Goal: Task Accomplishment & Management: Complete application form

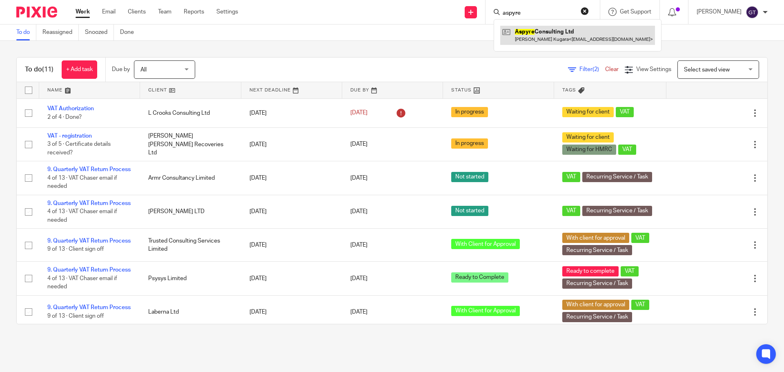
type input "aspyre"
click at [547, 36] on link at bounding box center [577, 35] width 155 height 19
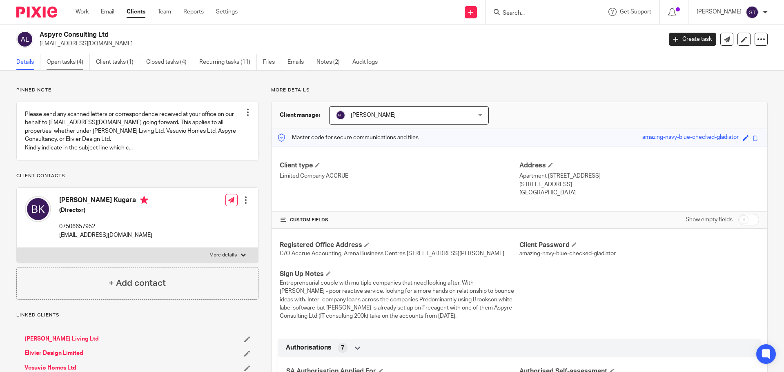
click at [77, 62] on link "Open tasks (4)" at bounding box center [68, 62] width 43 height 16
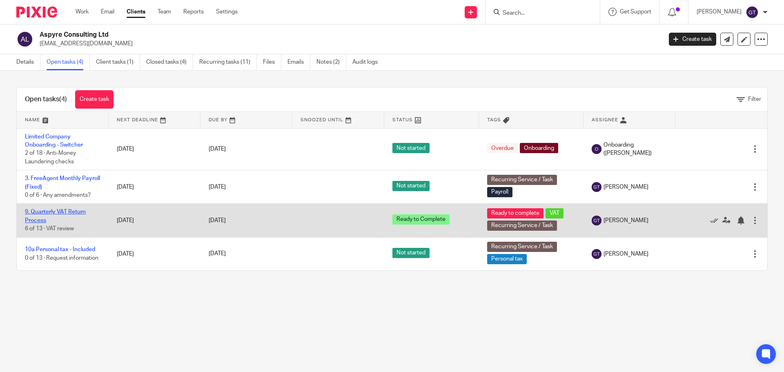
click at [41, 214] on link "9. Quarterly VAT Return Process" at bounding box center [55, 216] width 61 height 14
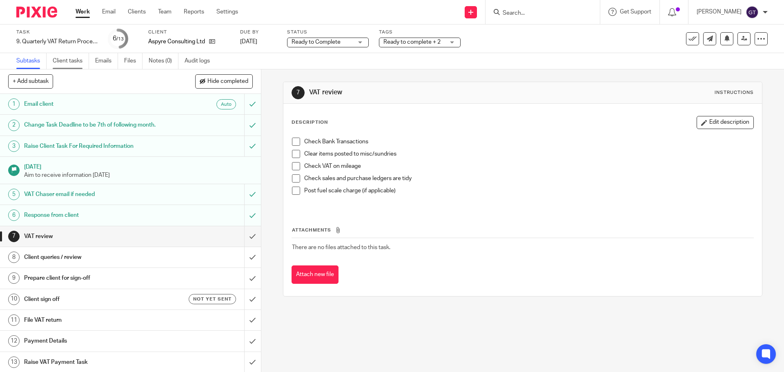
click at [72, 65] on link "Client tasks" at bounding box center [71, 61] width 36 height 16
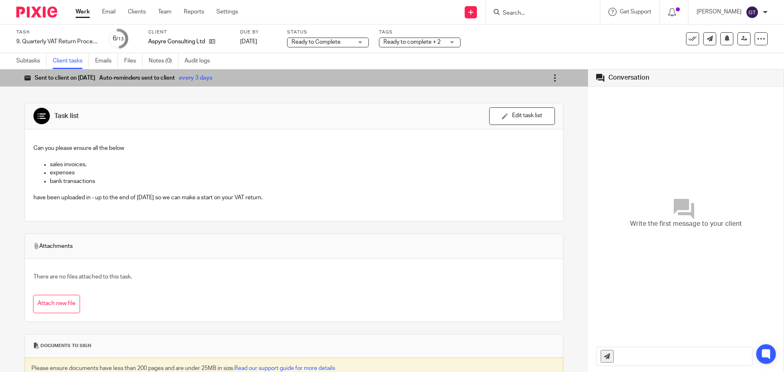
click at [551, 75] on icon at bounding box center [555, 78] width 8 height 8
click at [520, 135] on span "Mark as completed" at bounding box center [529, 137] width 49 height 8
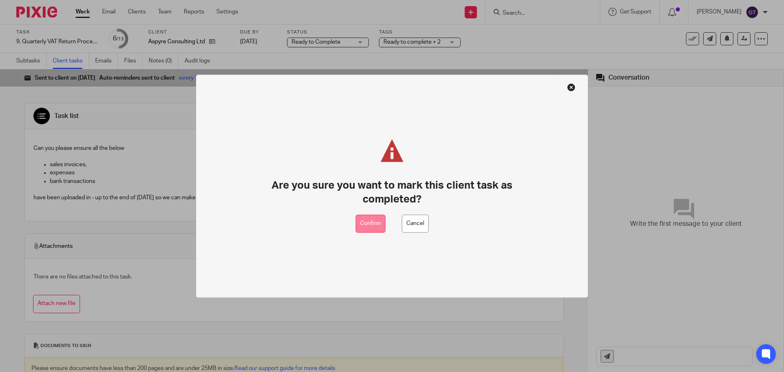
click at [373, 225] on button "Confirm" at bounding box center [371, 223] width 30 height 18
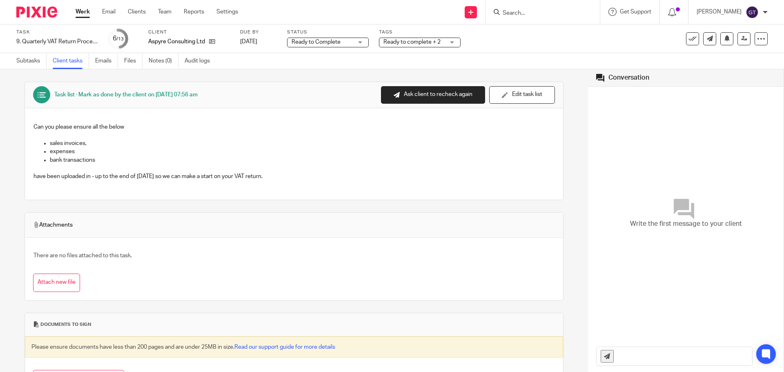
click at [535, 12] on input "Search" at bounding box center [539, 13] width 74 height 7
type input "vertex"
click at [546, 43] on link at bounding box center [580, 35] width 160 height 19
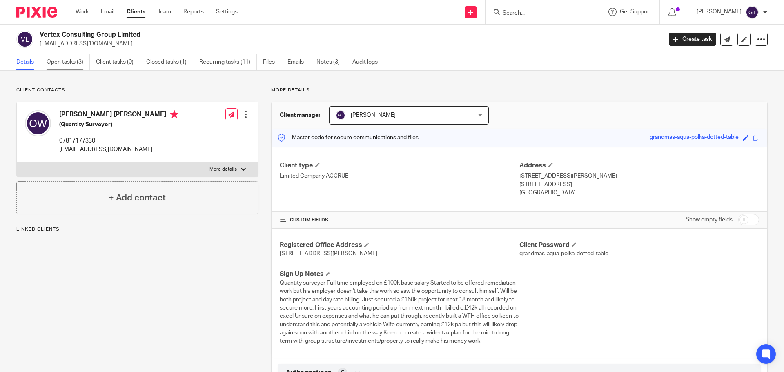
click at [73, 63] on link "Open tasks (3)" at bounding box center [68, 62] width 43 height 16
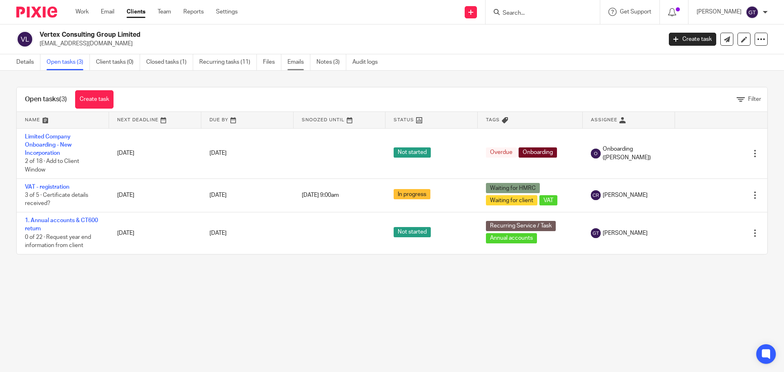
click at [300, 65] on link "Emails" at bounding box center [299, 62] width 23 height 16
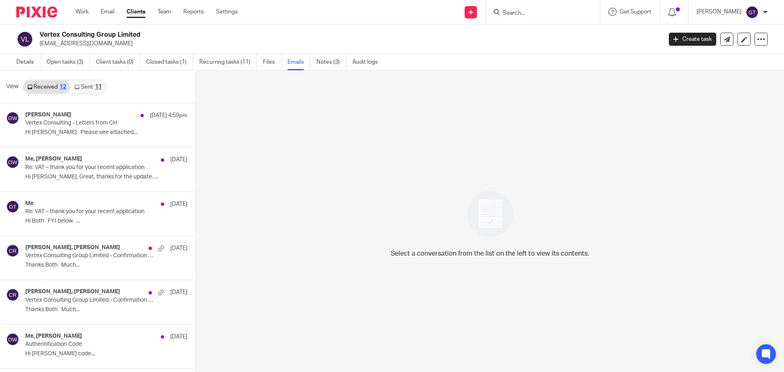
click at [80, 87] on link "Sent 11" at bounding box center [87, 86] width 35 height 13
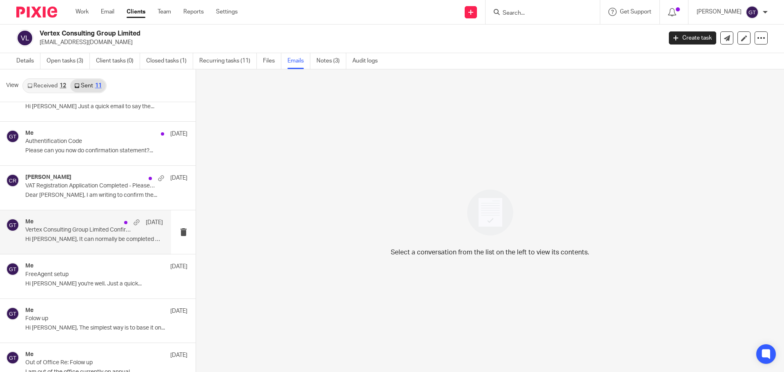
scroll to position [123, 0]
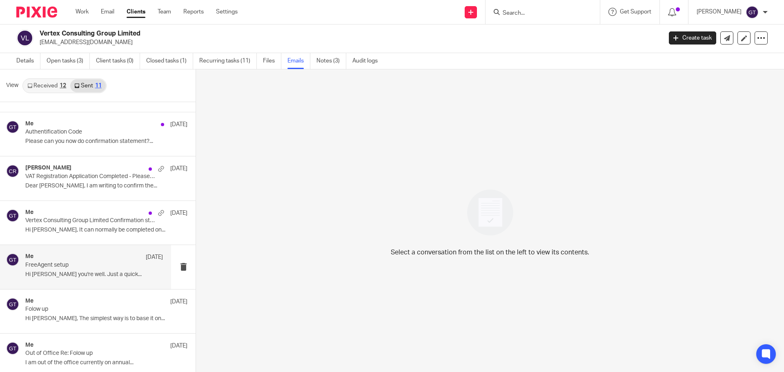
click at [64, 272] on p "Hi Oliver, Hope you're well. Just a quick..." at bounding box center [94, 274] width 138 height 7
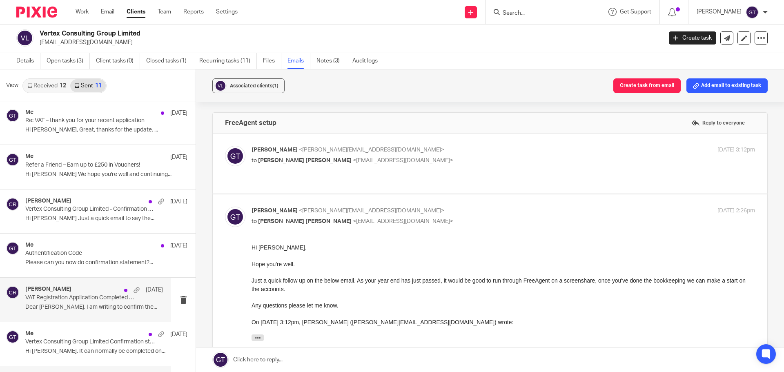
scroll to position [0, 0]
click at [333, 59] on link "Notes (3)" at bounding box center [332, 61] width 30 height 16
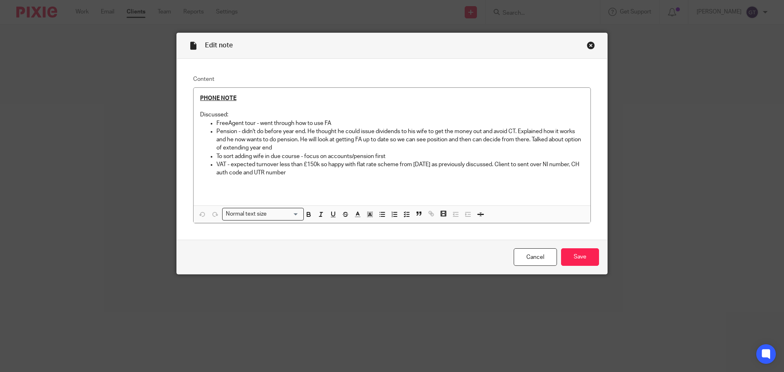
click at [587, 43] on div "Close this dialog window" at bounding box center [591, 45] width 8 height 8
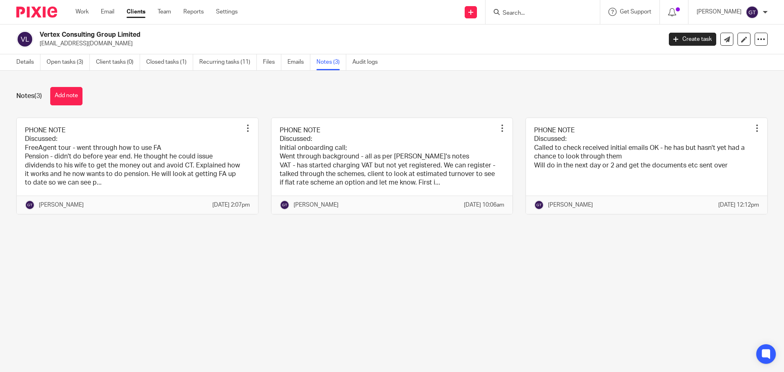
click at [140, 14] on link "Clients" at bounding box center [136, 12] width 19 height 8
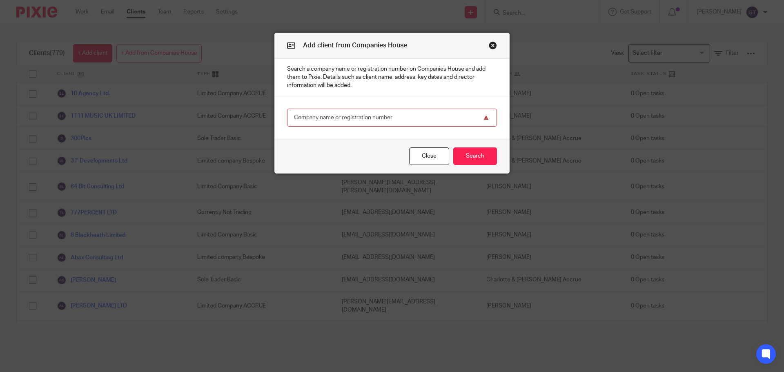
drag, startPoint x: 360, startPoint y: 118, endPoint x: 378, endPoint y: 114, distance: 17.9
click at [360, 118] on input "text" at bounding box center [392, 118] width 210 height 18
type input "15396365"
click at [477, 165] on div "Close Search" at bounding box center [392, 156] width 234 height 34
click at [475, 156] on button "Search" at bounding box center [475, 156] width 44 height 18
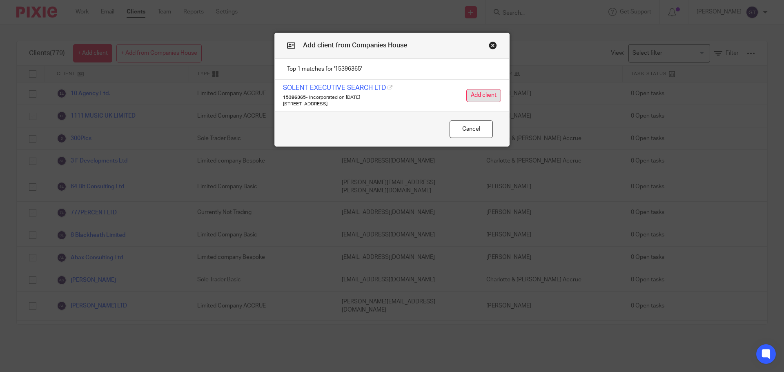
click at [475, 96] on button "Add client" at bounding box center [483, 95] width 35 height 13
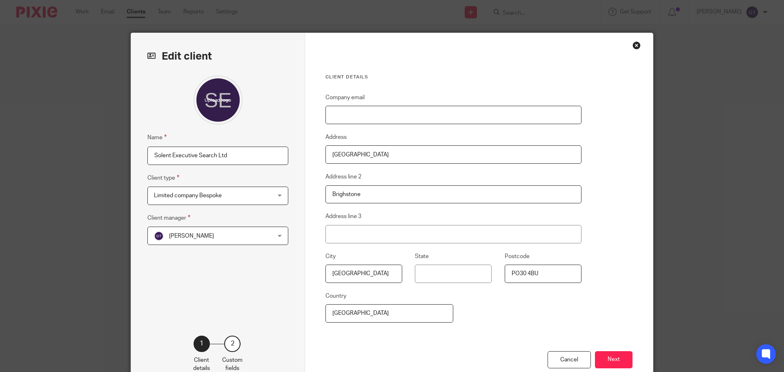
click at [395, 114] on input "Company email" at bounding box center [454, 115] width 256 height 18
paste input "[EMAIL_ADDRESS][PERSON_NAME][DOMAIN_NAME]"
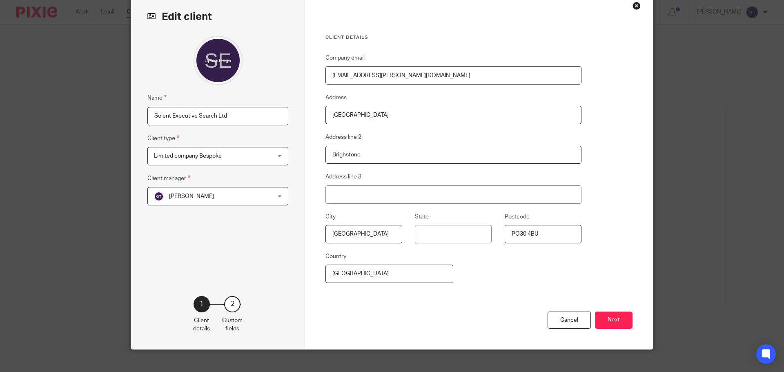
scroll to position [41, 0]
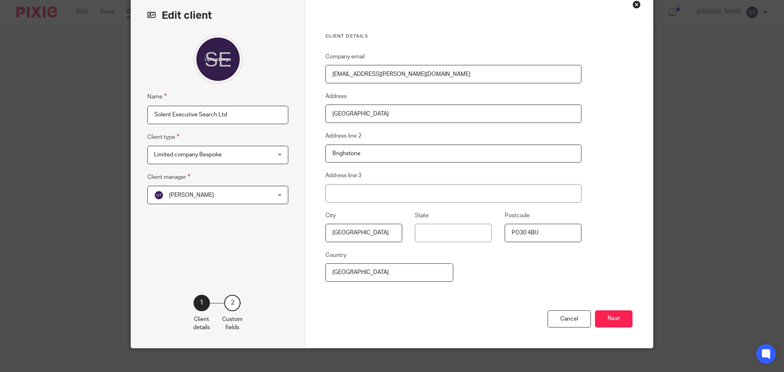
type input "[EMAIL_ADDRESS][PERSON_NAME][DOMAIN_NAME]"
click at [236, 155] on span "Limited company Bespoke" at bounding box center [207, 154] width 107 height 17
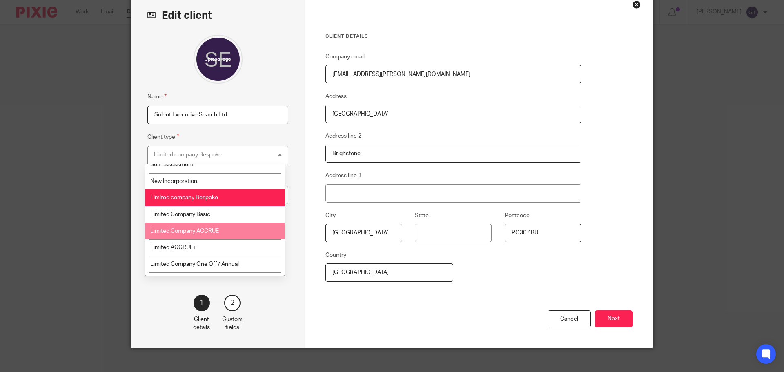
click at [208, 229] on span "Limited Company ACCRUE" at bounding box center [184, 231] width 69 height 6
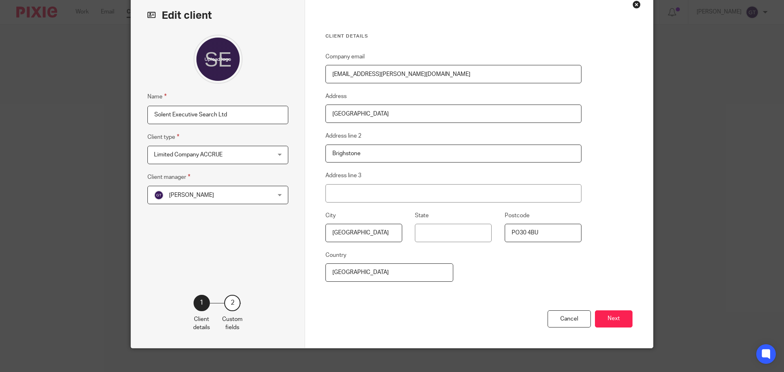
click at [240, 241] on div "Name Solent Executive Search Ltd Client type Limited Company ACCRUE Limited Com…" at bounding box center [217, 152] width 141 height 235
click at [616, 317] on button "Next" at bounding box center [614, 319] width 38 height 18
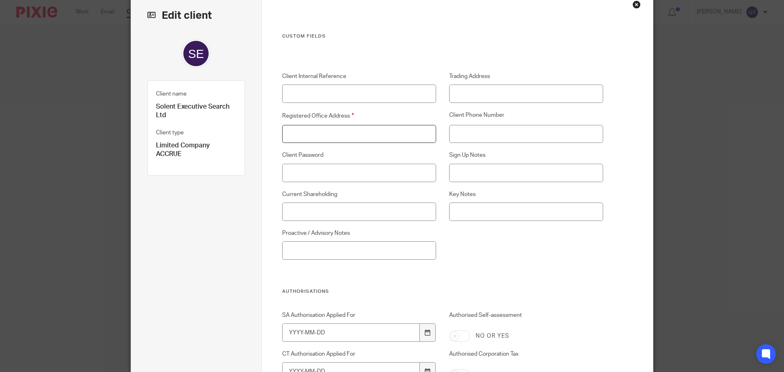
click at [329, 135] on input "Registered Office Address" at bounding box center [359, 134] width 154 height 18
paste input "[STREET_ADDRESS]"
type input "[STREET_ADDRESS]"
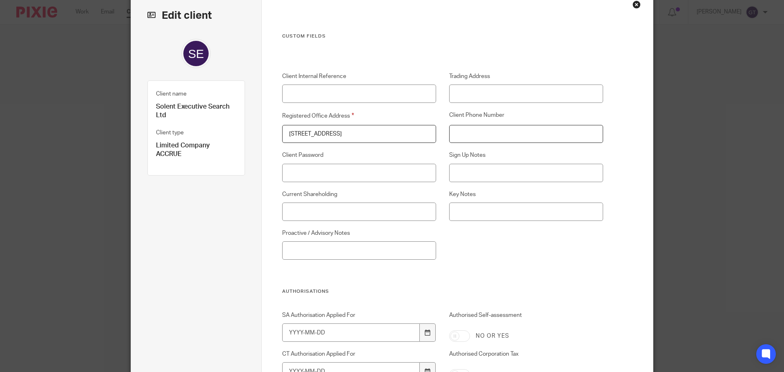
click at [478, 138] on input "Client Phone Number" at bounding box center [526, 134] width 154 height 18
paste input "07931315829"
type input "07931315829"
click at [474, 176] on input "Sign Up Notes" at bounding box center [526, 173] width 154 height 18
paste input "Executive search recruitment consultant Mainly in US market Peaks and troughs i…"
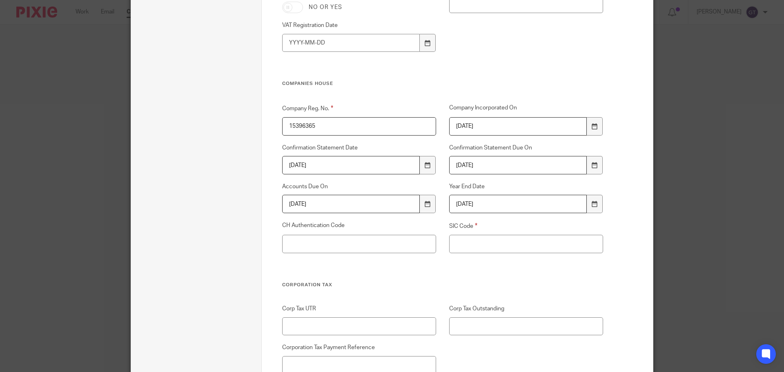
scroll to position [1144, 0]
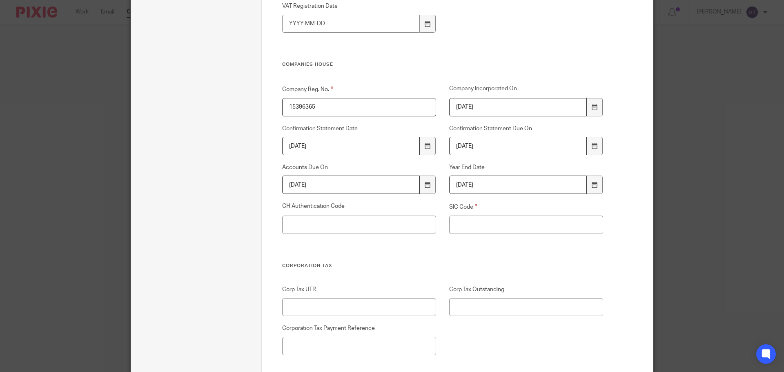
type input "Executive search recruitment consultant Mainly in US market Peaks and troughs i…"
click at [481, 227] on input "SIC Code" at bounding box center [526, 225] width 154 height 18
paste input "78109 - Other activities of employment placement agencies"
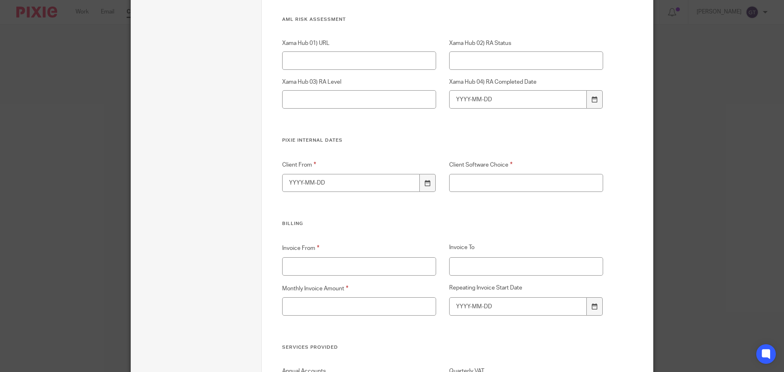
scroll to position [1634, 0]
type input "78109 - Other activities of employment placement agencies"
click at [430, 179] on div at bounding box center [428, 181] width 16 height 18
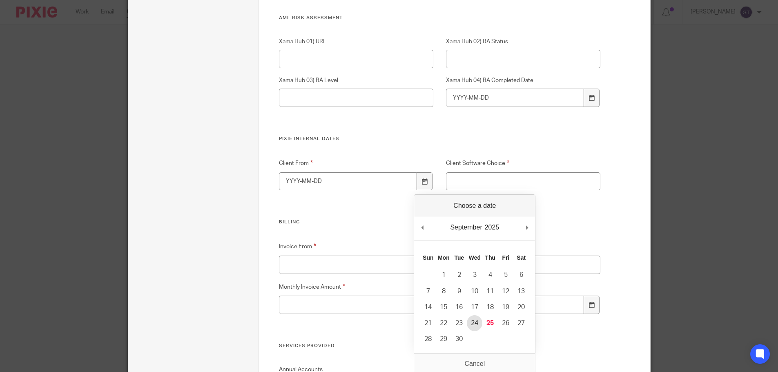
type input "2025-09-24"
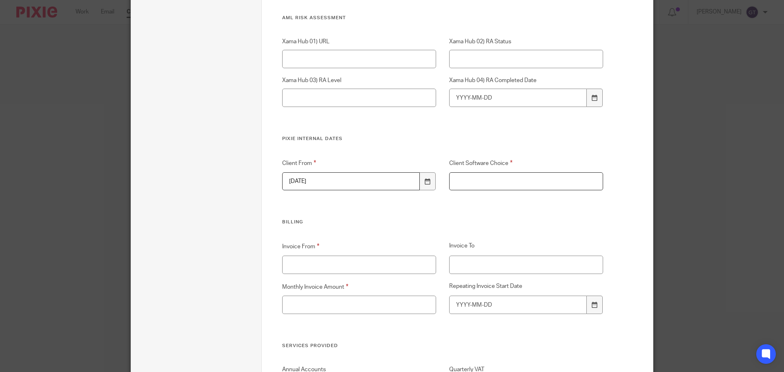
click at [483, 183] on input "Client Software Choice" at bounding box center [526, 181] width 154 height 18
type input "FreeAgent"
click at [374, 270] on input "Invoice From" at bounding box center [359, 265] width 154 height 18
click at [314, 265] on input "Invoice From" at bounding box center [359, 265] width 154 height 18
type input "[DATE]"
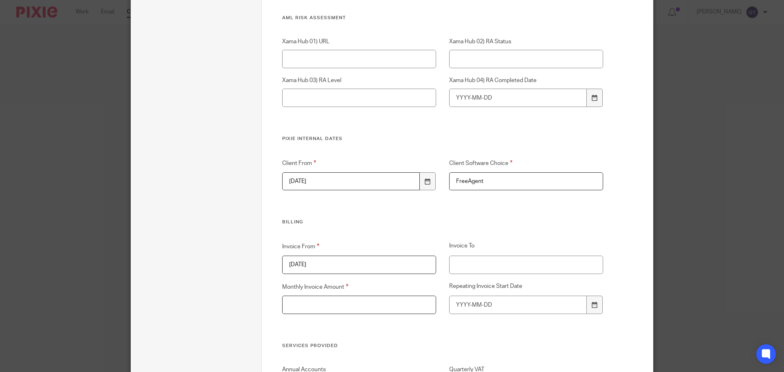
click at [352, 305] on input "Monthly Invoice Amount" at bounding box center [359, 305] width 154 height 18
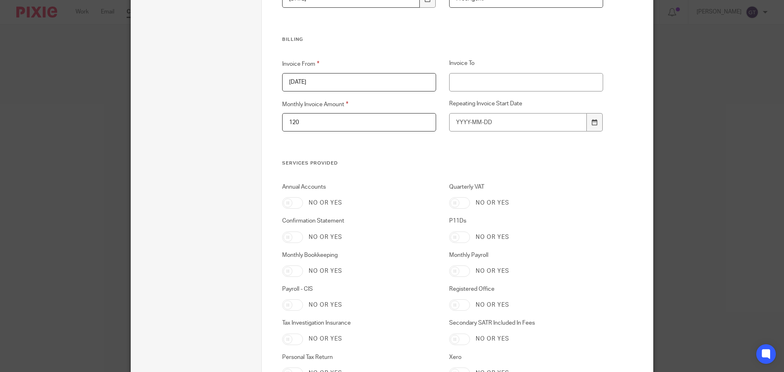
scroll to position [1879, 0]
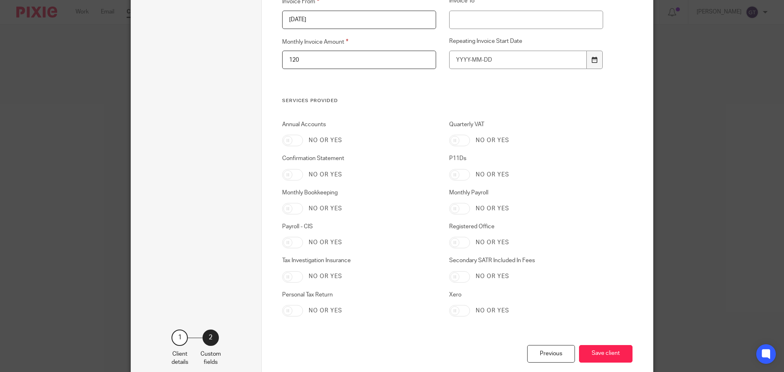
type input "120"
click at [591, 55] on div at bounding box center [595, 60] width 16 height 18
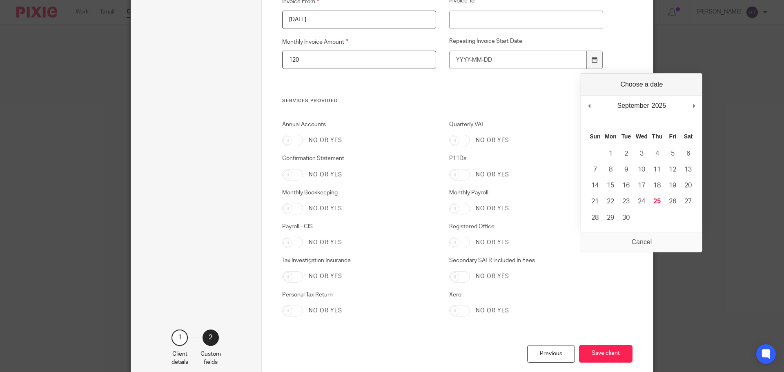
click at [432, 88] on div "Invoice From 01/10/2025 Invoice To Monthly Invoice Amount 120 Repeating Invoice…" at bounding box center [436, 47] width 334 height 101
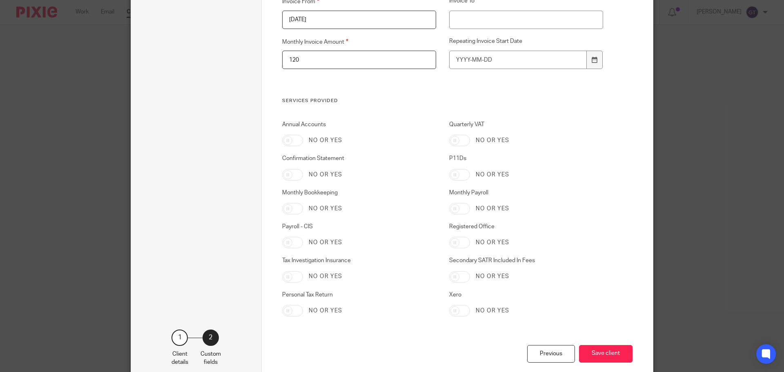
click at [287, 139] on input "Annual Accounts" at bounding box center [292, 140] width 21 height 11
checkbox input "true"
click at [289, 174] on input "Confirmation Statement" at bounding box center [292, 174] width 21 height 11
checkbox input "true"
click at [290, 306] on input "Personal Tax Return" at bounding box center [292, 310] width 21 height 11
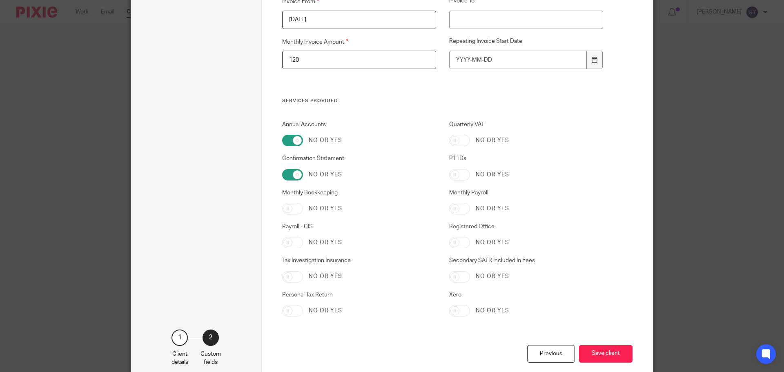
checkbox input "true"
click at [459, 140] on input "Quarterly VAT" at bounding box center [459, 140] width 21 height 11
checkbox input "true"
click at [454, 176] on input "P11Ds" at bounding box center [459, 174] width 21 height 11
checkbox input "true"
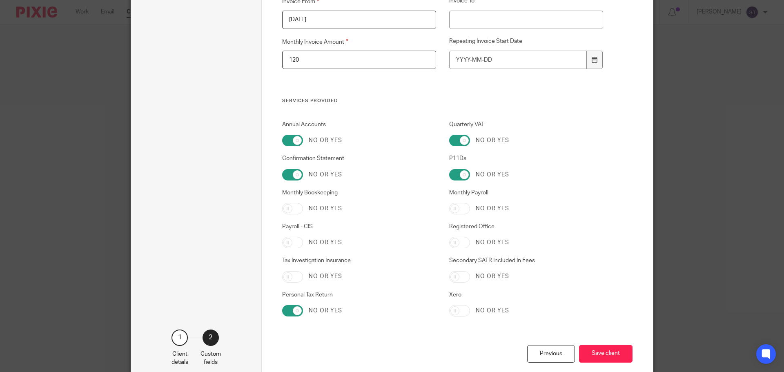
click at [453, 207] on input "Monthly Payroll" at bounding box center [459, 208] width 21 height 11
checkbox input "true"
click at [460, 244] on input "Registered Office" at bounding box center [459, 242] width 21 height 11
checkbox input "true"
click at [595, 358] on button "Save client" at bounding box center [606, 354] width 54 height 18
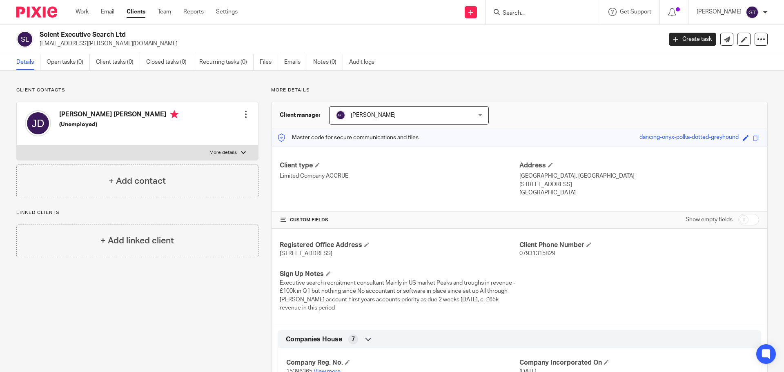
click at [230, 153] on p "More details" at bounding box center [223, 152] width 27 height 7
click at [17, 145] on input "More details" at bounding box center [16, 145] width 0 height 0
checkbox input "true"
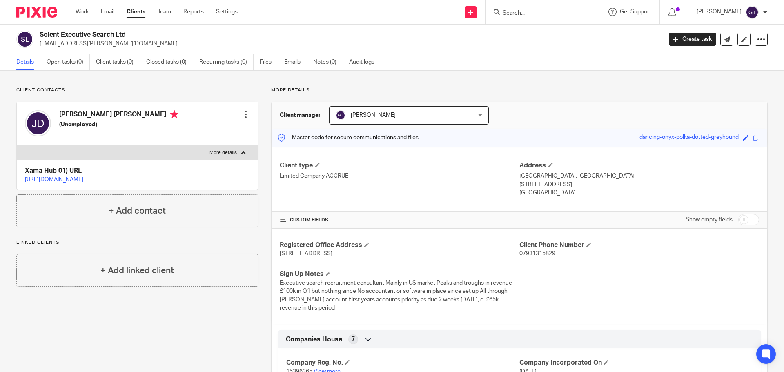
click at [246, 111] on div at bounding box center [246, 114] width 8 height 8
click at [207, 134] on link "Edit contact" at bounding box center [207, 133] width 78 height 12
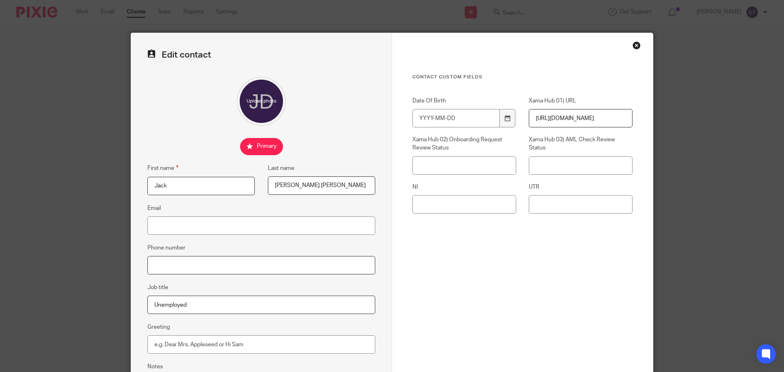
drag, startPoint x: 192, startPoint y: 264, endPoint x: 580, endPoint y: 221, distance: 390.4
click at [192, 264] on input "Phone number" at bounding box center [261, 265] width 228 height 18
paste input "7931315829"
type input "7931315829"
click at [175, 220] on input "Email" at bounding box center [261, 225] width 228 height 18
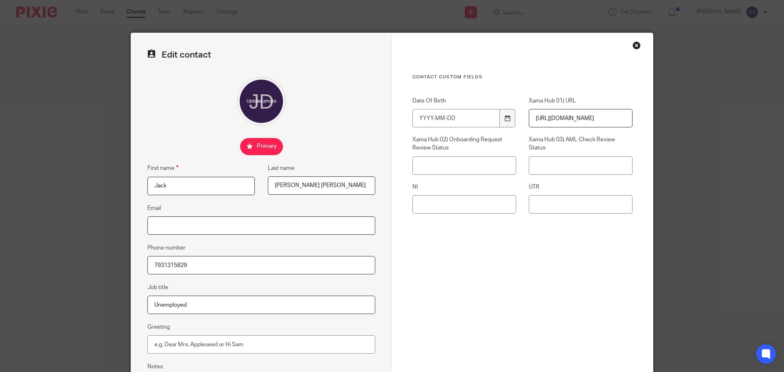
paste input "[EMAIL_ADDRESS][PERSON_NAME][DOMAIN_NAME]"
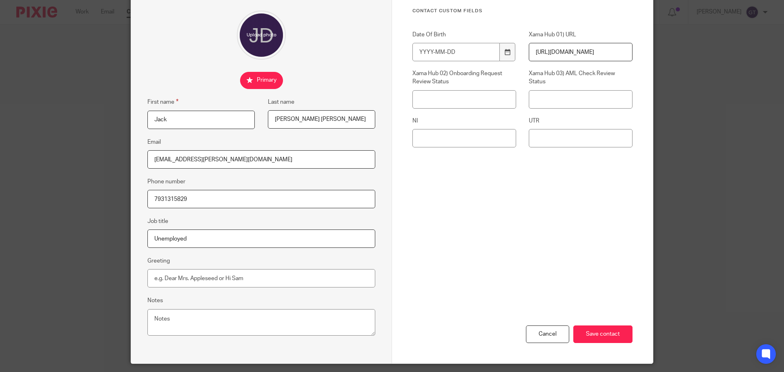
scroll to position [91, 0]
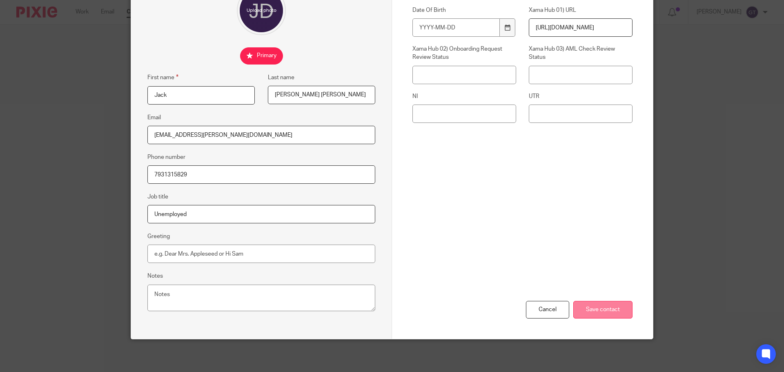
type input "[EMAIL_ADDRESS][PERSON_NAME][DOMAIN_NAME]"
click at [609, 309] on input "Save contact" at bounding box center [602, 310] width 59 height 18
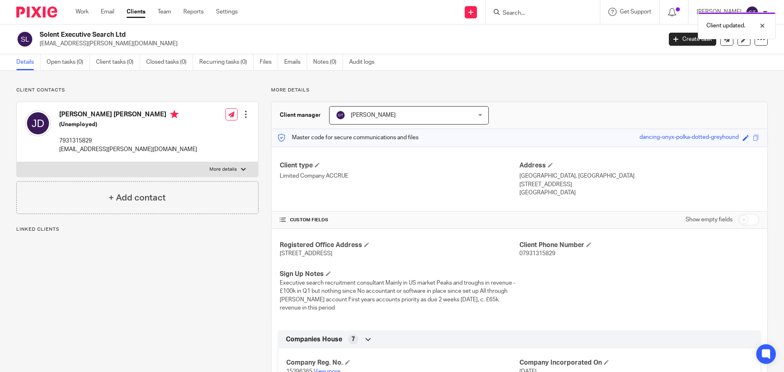
click at [743, 223] on input "checkbox" at bounding box center [748, 219] width 21 height 11
checkbox input "true"
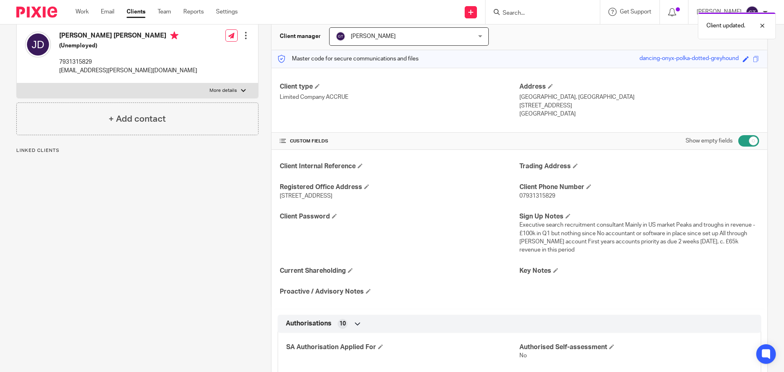
scroll to position [82, 0]
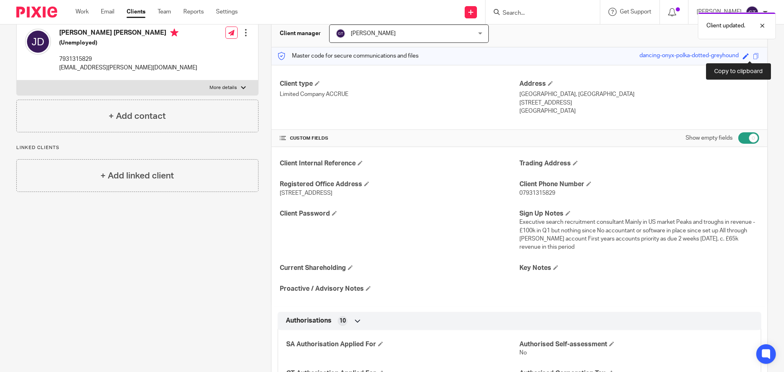
click at [753, 55] on span at bounding box center [756, 56] width 6 height 6
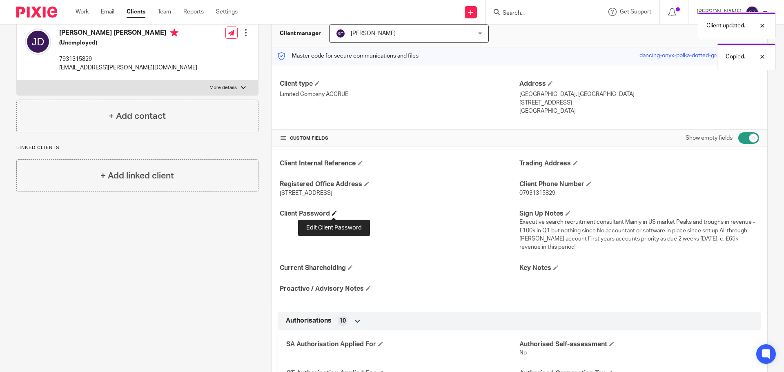
click at [333, 212] on span at bounding box center [334, 213] width 5 height 5
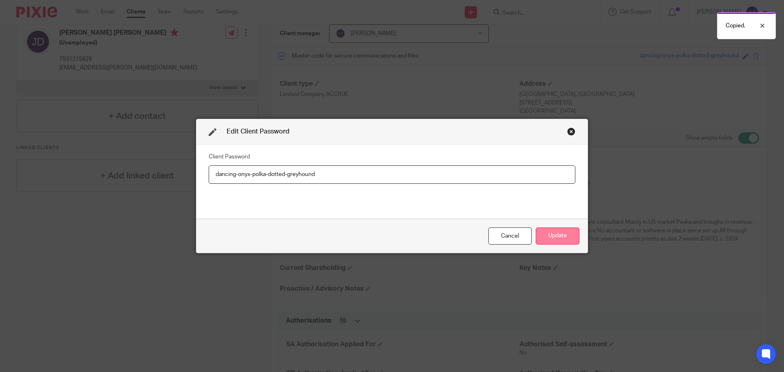
type input "dancing-onyx-polka-dotted-greyhound"
click at [560, 239] on button "Update" at bounding box center [558, 237] width 44 height 18
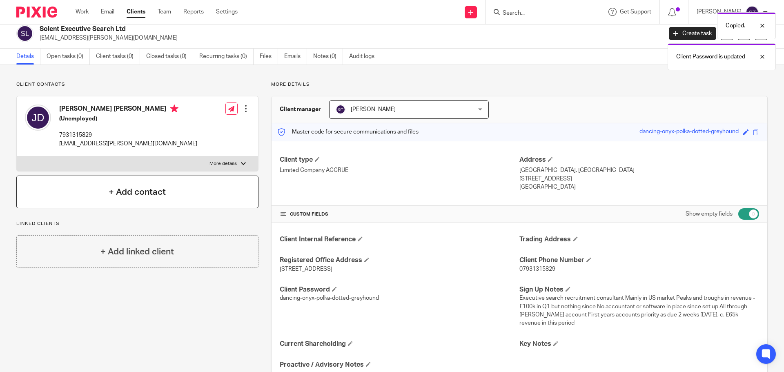
scroll to position [0, 0]
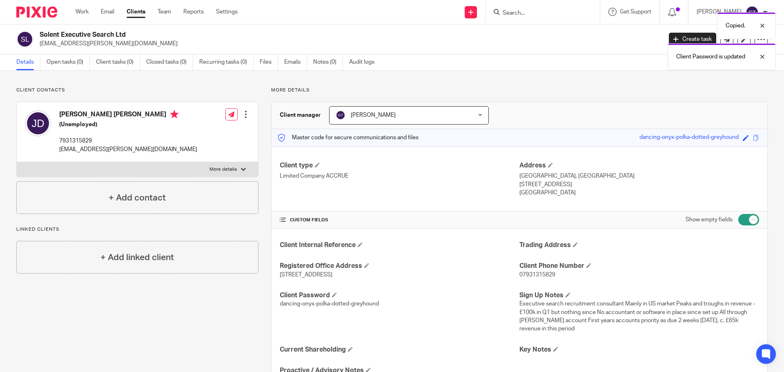
click at [232, 170] on p "More details" at bounding box center [223, 169] width 27 height 7
click at [17, 162] on input "More details" at bounding box center [16, 162] width 0 height 0
checkbox input "true"
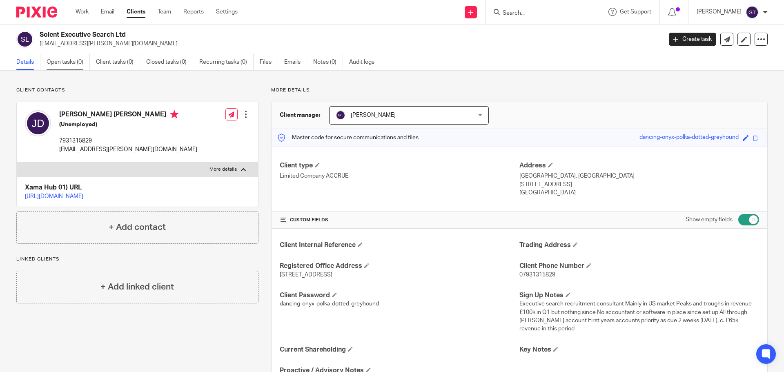
click at [63, 62] on link "Open tasks (0)" at bounding box center [68, 62] width 43 height 16
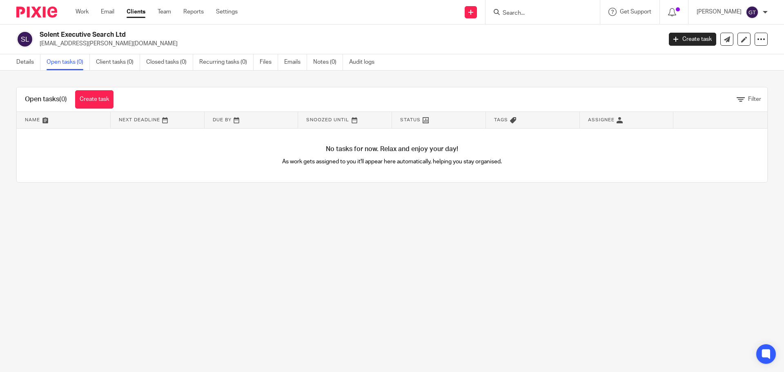
click at [102, 101] on link "Create task" at bounding box center [94, 99] width 38 height 18
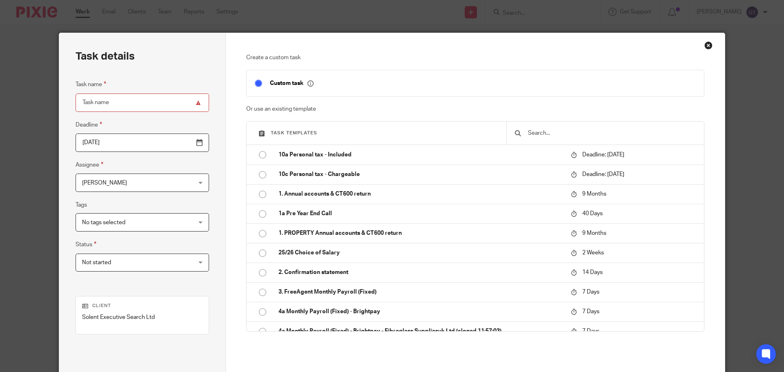
click at [545, 131] on input "text" at bounding box center [611, 133] width 169 height 9
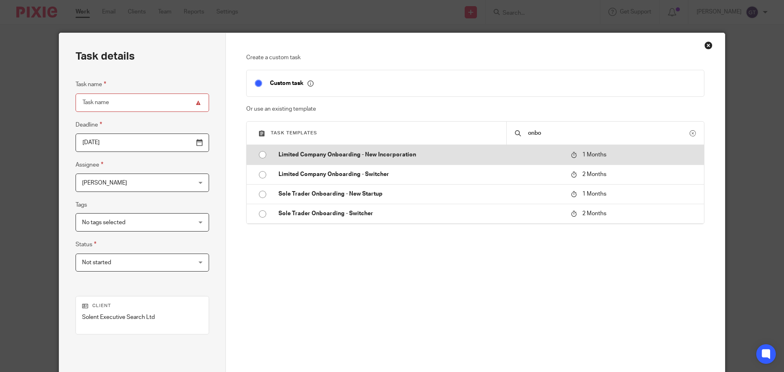
type input "onbo"
click at [390, 156] on p "Limited Company Onboarding - New Incorporation" at bounding box center [421, 155] width 284 height 8
type input "[DATE]"
type input "Limited Company Onboarding - New Incorporation"
checkbox input "false"
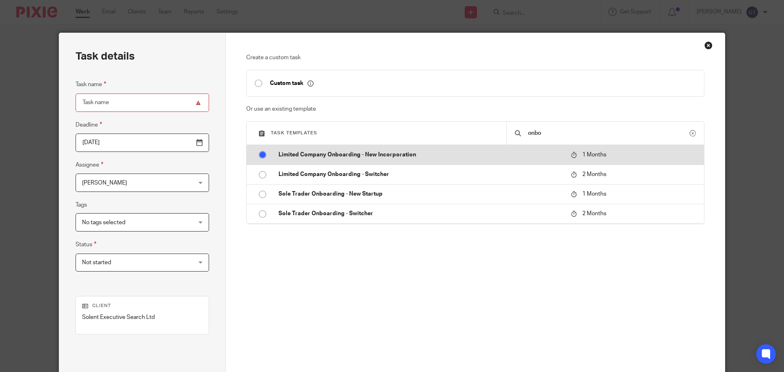
radio input "true"
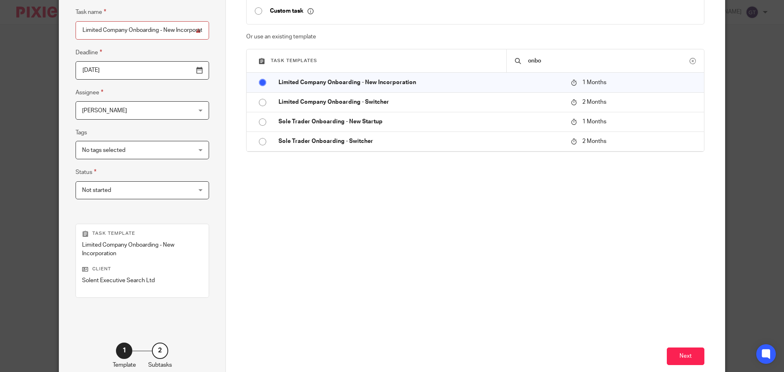
scroll to position [82, 0]
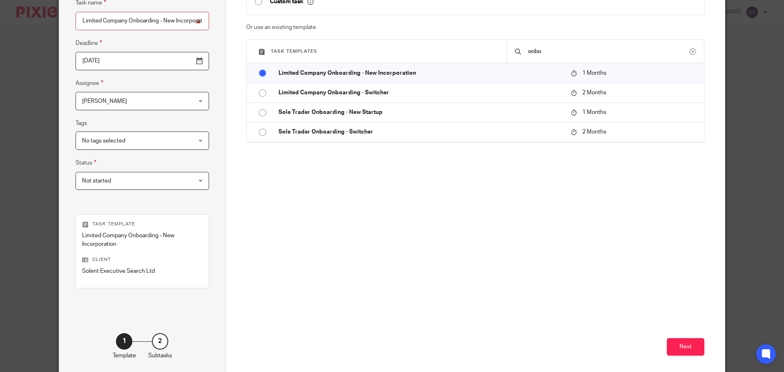
click at [119, 177] on span "Not started" at bounding box center [132, 180] width 101 height 17
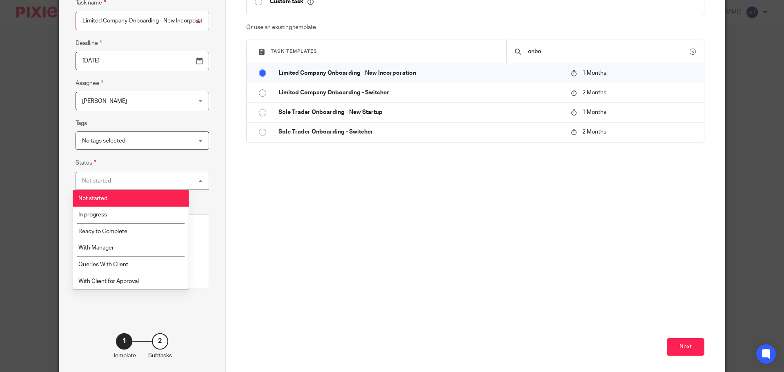
click at [123, 176] on div "Not started Not started" at bounding box center [143, 181] width 134 height 18
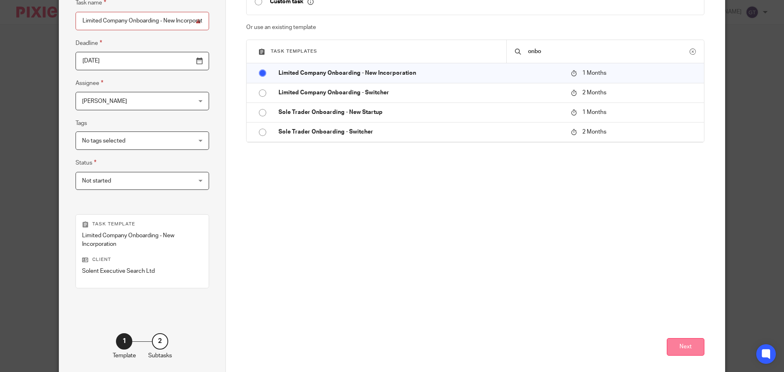
click at [680, 346] on button "Next" at bounding box center [686, 347] width 38 height 18
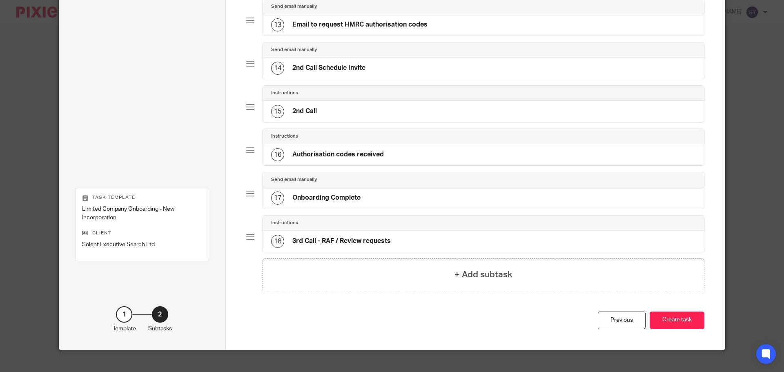
scroll to position [607, 0]
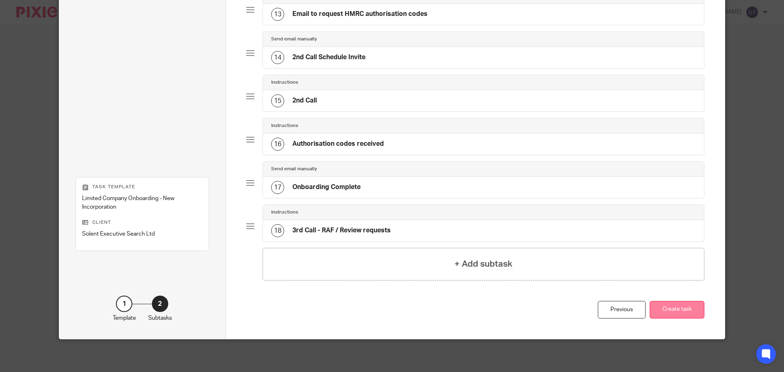
click at [683, 312] on button "Create task" at bounding box center [677, 310] width 55 height 18
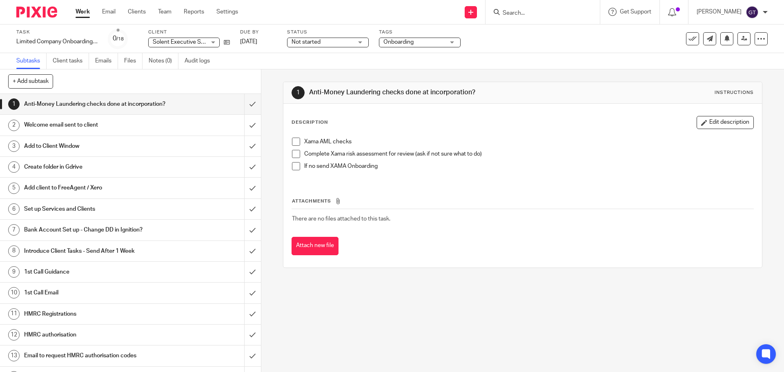
click at [293, 140] on span at bounding box center [296, 142] width 8 height 8
click at [134, 131] on h1 "Welcome email sent to client" at bounding box center [94, 125] width 141 height 12
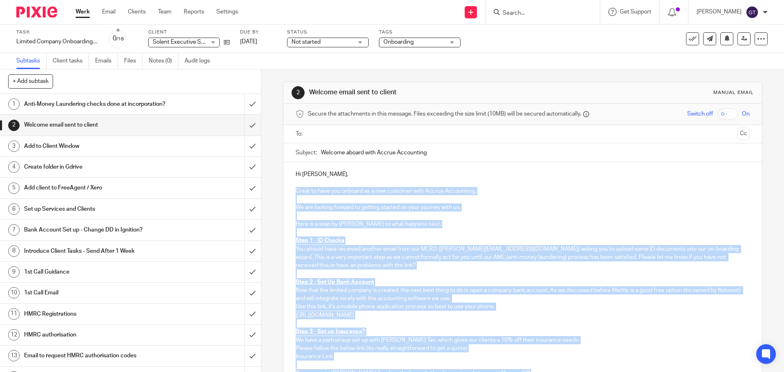
drag, startPoint x: 516, startPoint y: 330, endPoint x: 294, endPoint y: 194, distance: 259.6
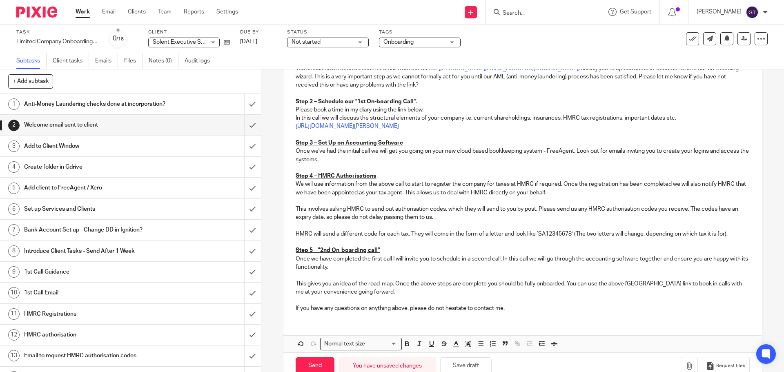
scroll to position [179, 0]
click at [488, 309] on p "If you have any questions on anything above, please do not hesitate to contact …" at bounding box center [523, 310] width 454 height 8
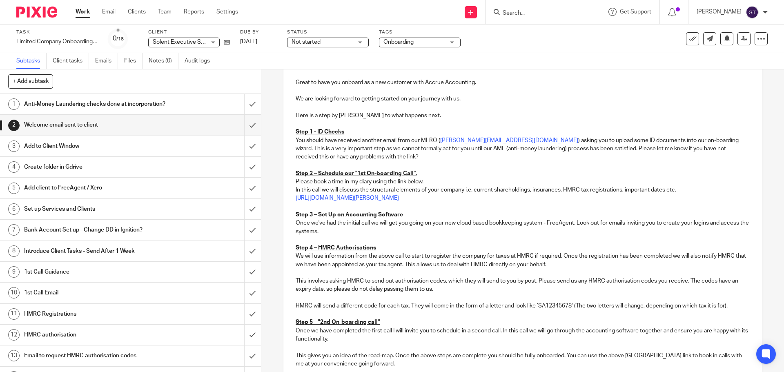
scroll to position [0, 0]
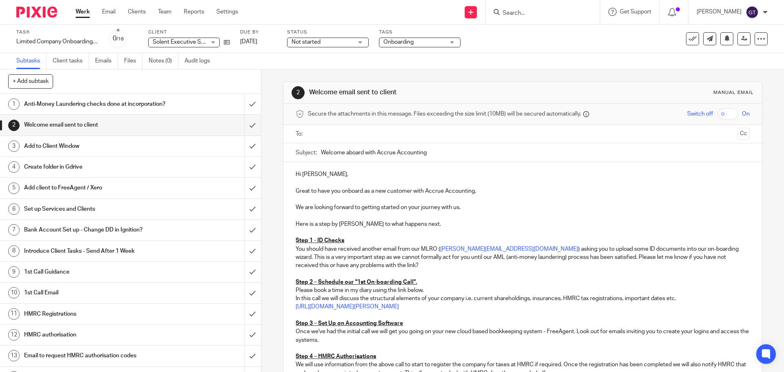
click at [339, 130] on input "text" at bounding box center [522, 133] width 423 height 9
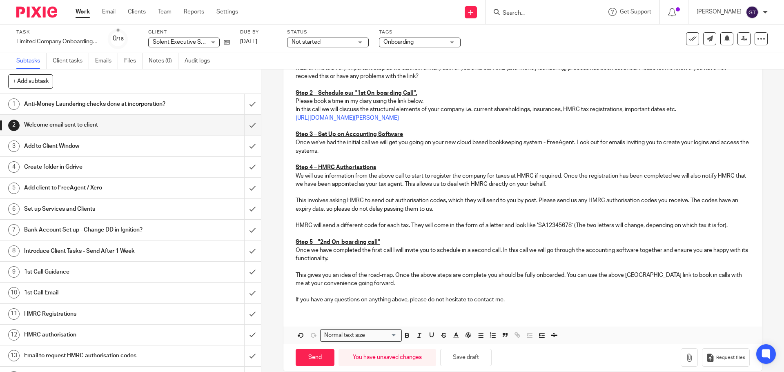
scroll to position [192, 0]
click at [313, 357] on input "Send" at bounding box center [315, 357] width 39 height 18
type input "Sent"
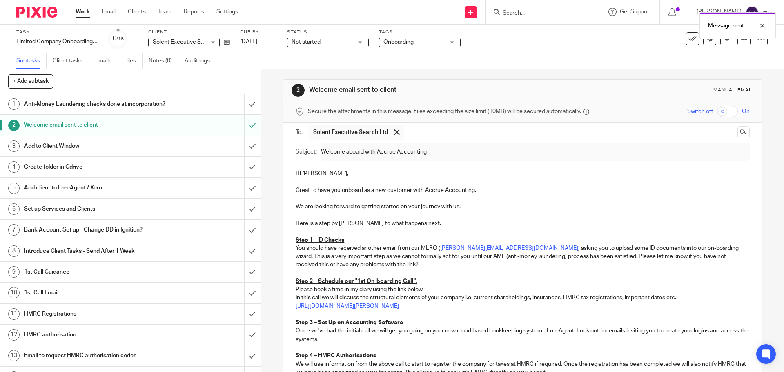
scroll to position [0, 0]
